Goal: Information Seeking & Learning: Learn about a topic

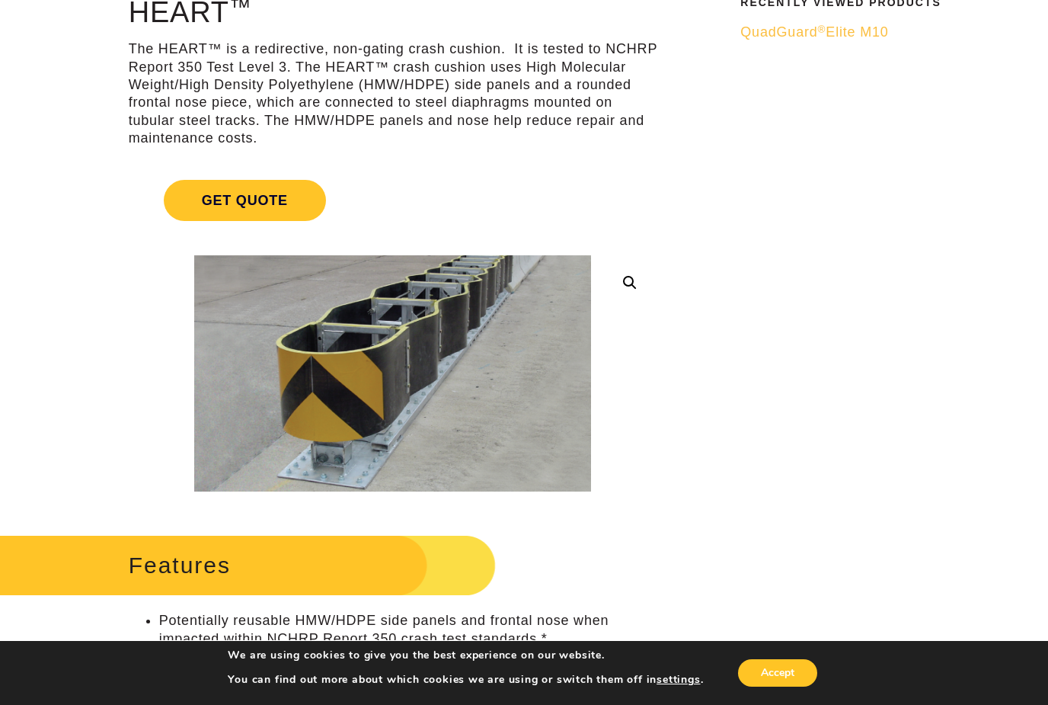
scroll to position [142, 0]
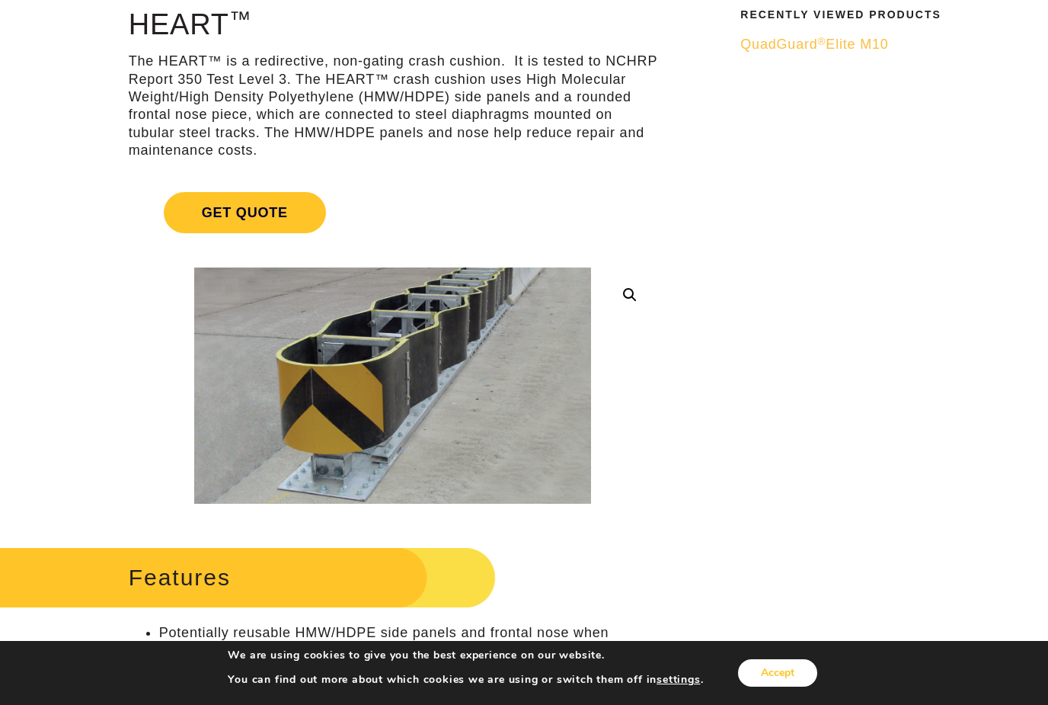
click at [769, 686] on button "Accept" at bounding box center [777, 672] width 79 height 27
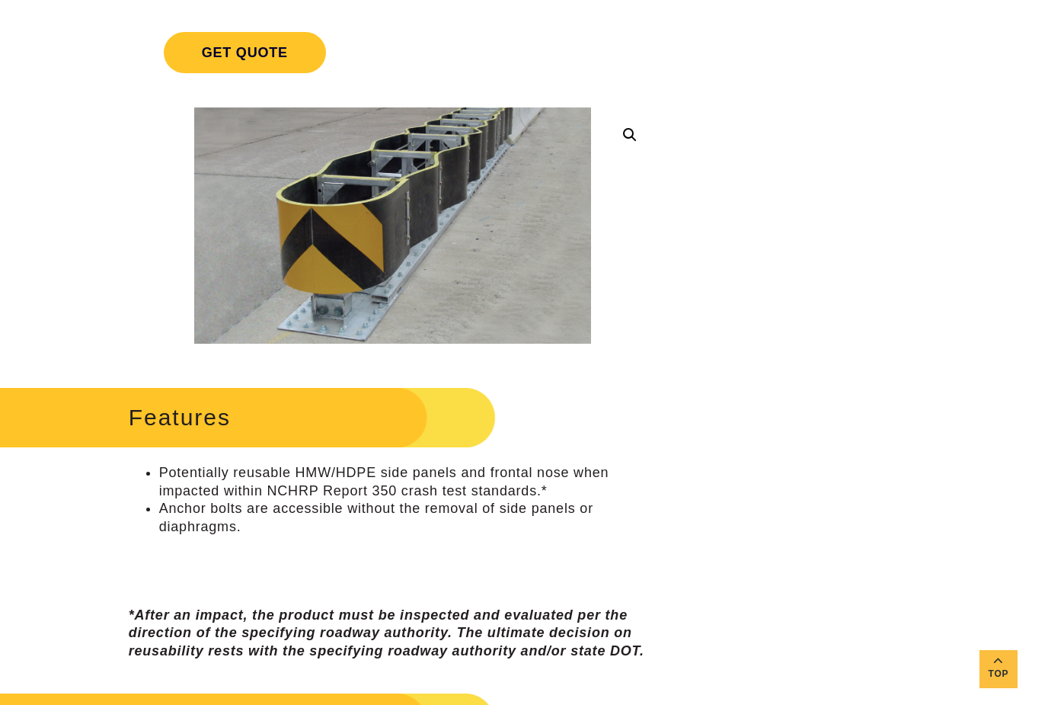
scroll to position [0, 0]
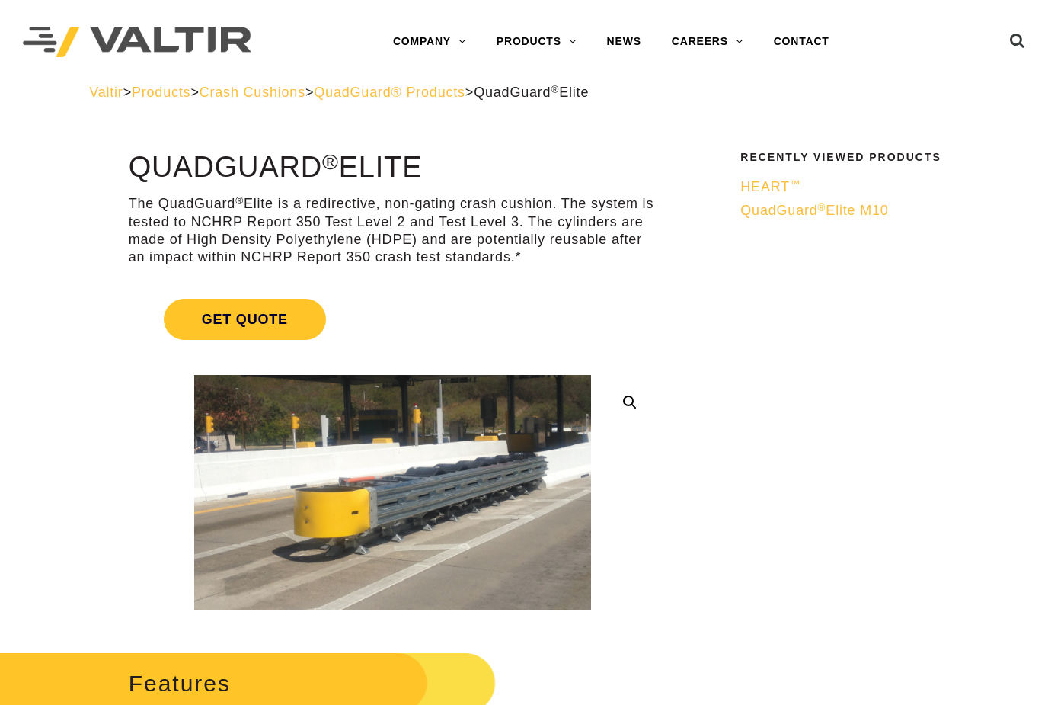
click at [376, 467] on img at bounding box center [562, 631] width 866 height 512
